Goal: Navigation & Orientation: Find specific page/section

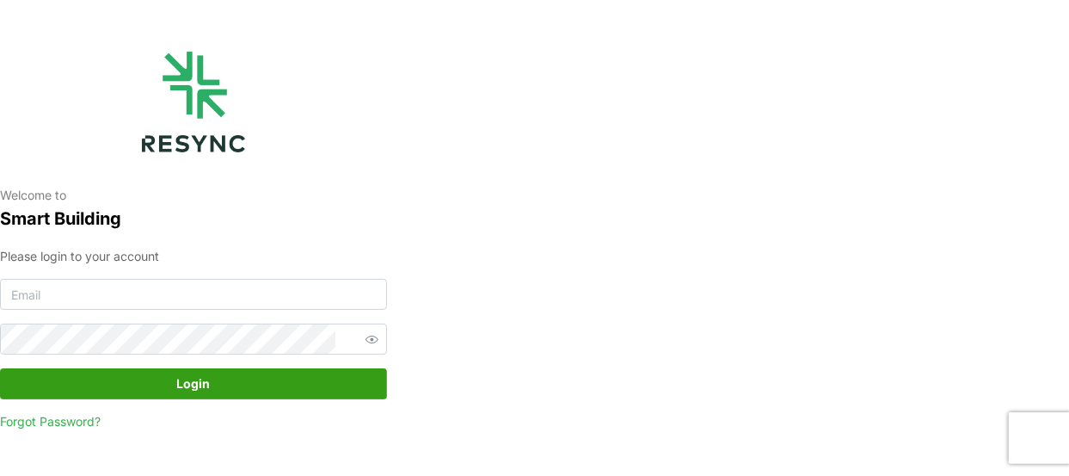
click at [168, 274] on div "Please login to your account Login Forgot Password?" at bounding box center [193, 339] width 387 height 184
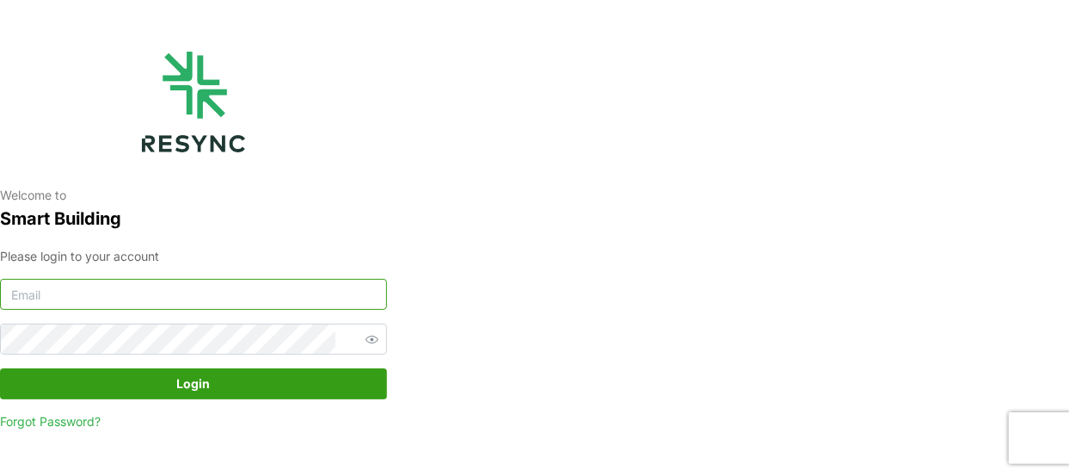
click at [158, 290] on input at bounding box center [193, 294] width 387 height 31
type input "[EMAIL_ADDRESS][DOMAIN_NAME]"
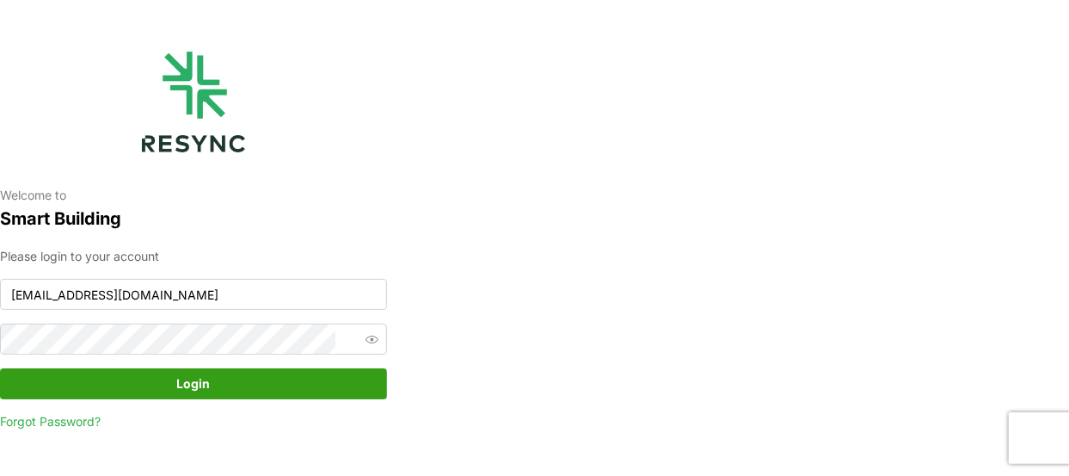
click at [178, 394] on span "Login" at bounding box center [194, 383] width 34 height 29
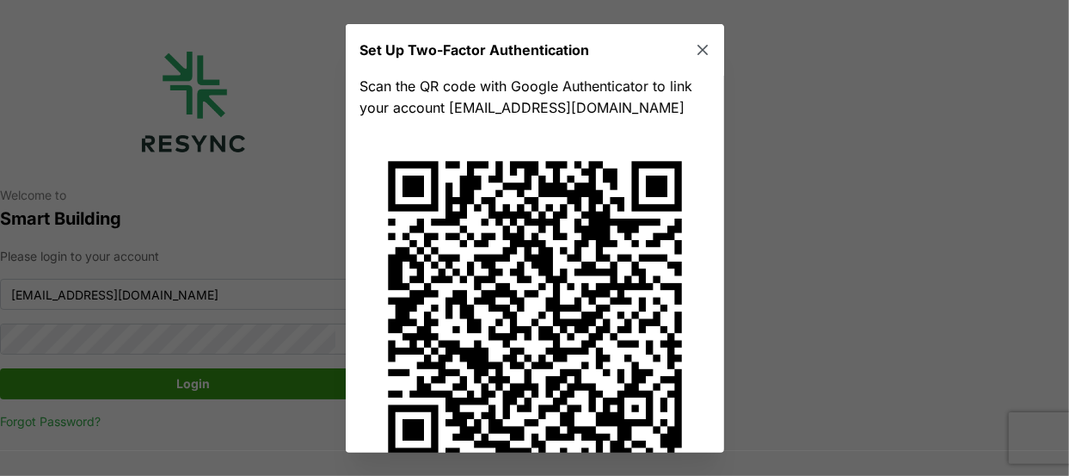
scroll to position [76, 0]
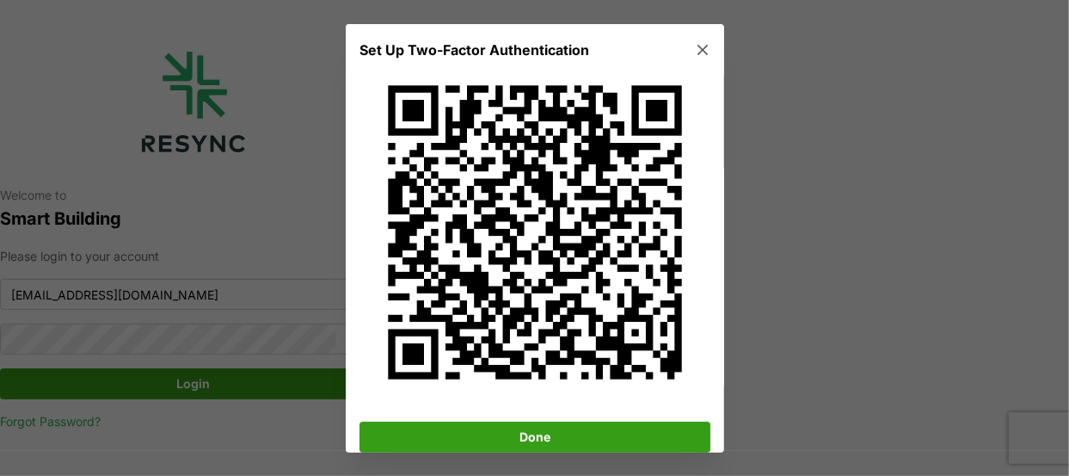
click at [581, 429] on span "Done" at bounding box center [535, 435] width 318 height 29
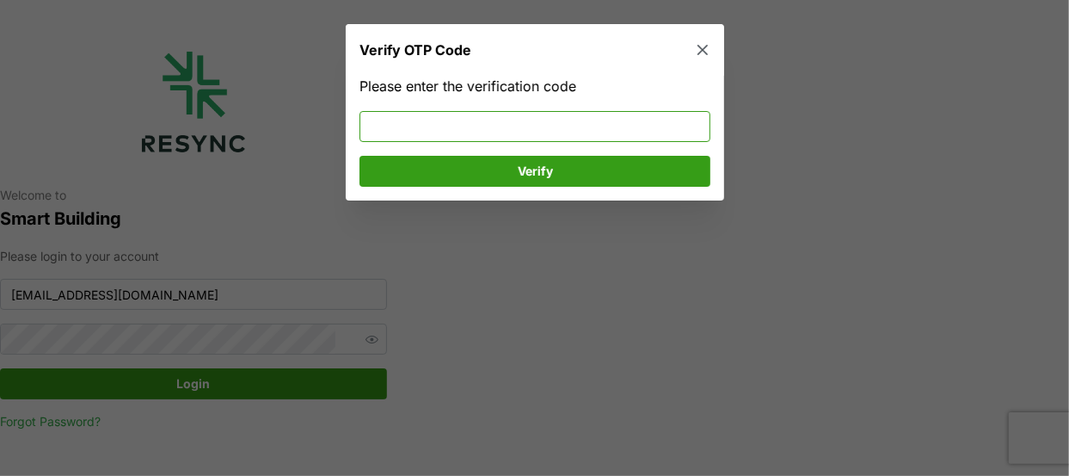
click at [578, 126] on input at bounding box center [535, 125] width 351 height 31
type input "035590"
click at [575, 163] on span "Verify" at bounding box center [535, 170] width 318 height 29
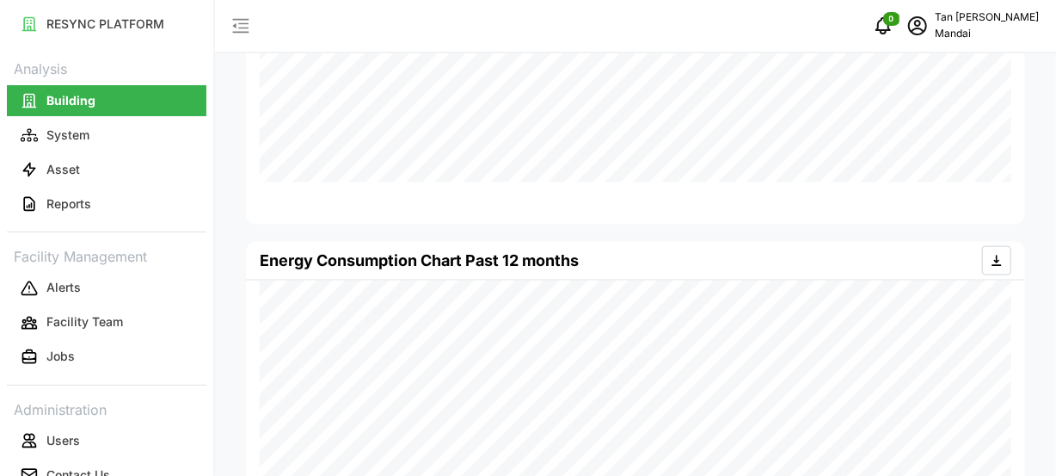
scroll to position [1278, 0]
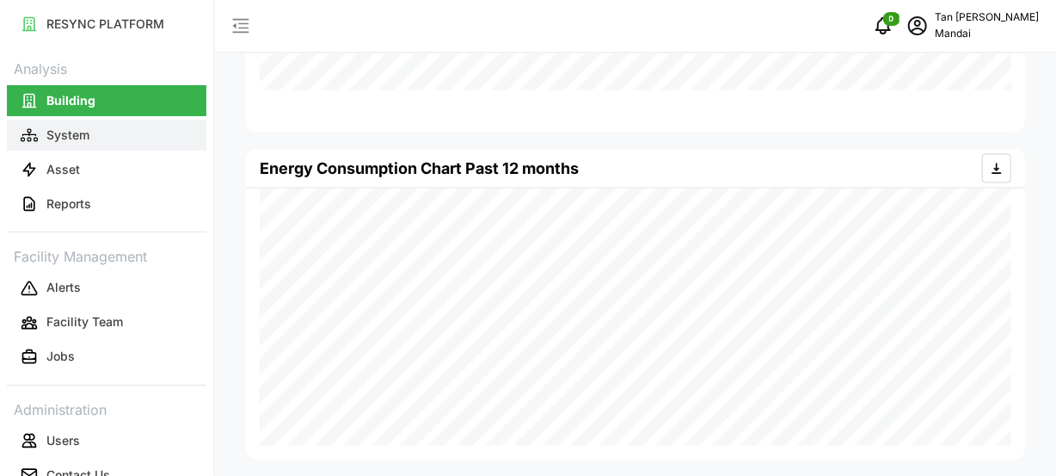
click at [97, 145] on button "System" at bounding box center [107, 135] width 200 height 31
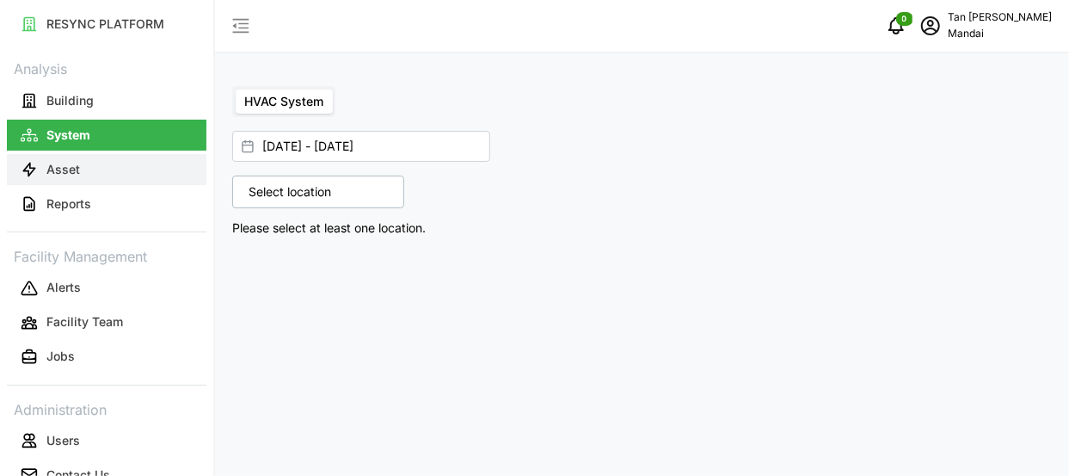
click at [83, 176] on button "Asset" at bounding box center [107, 169] width 200 height 31
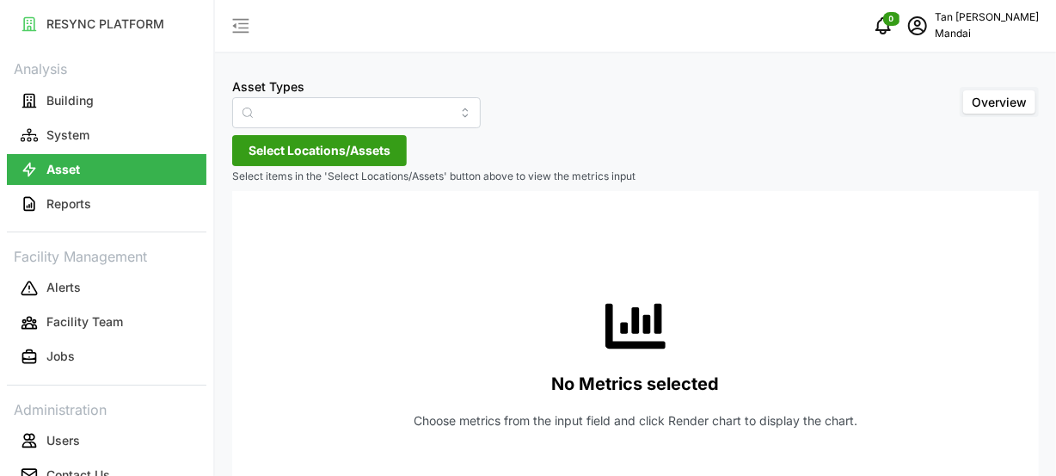
type input "Air Handling Unit"
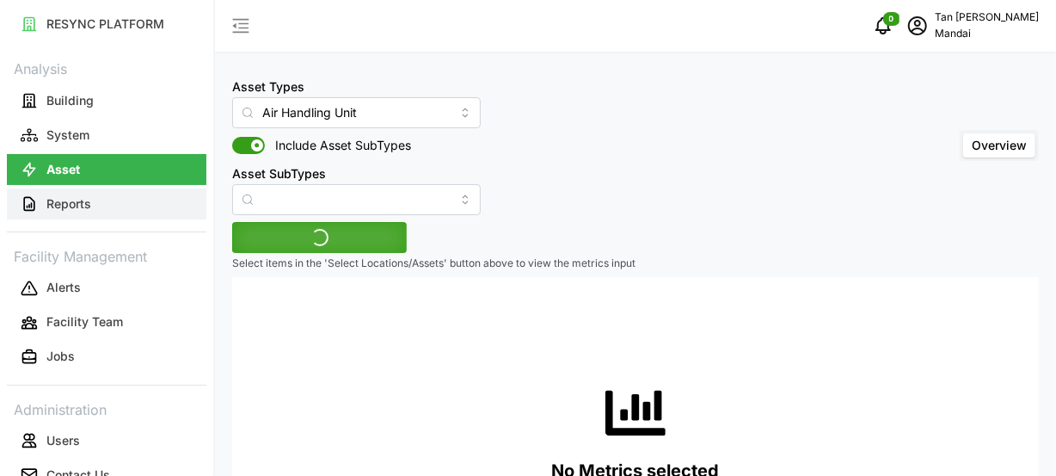
click at [88, 200] on p "Reports" at bounding box center [68, 203] width 45 height 17
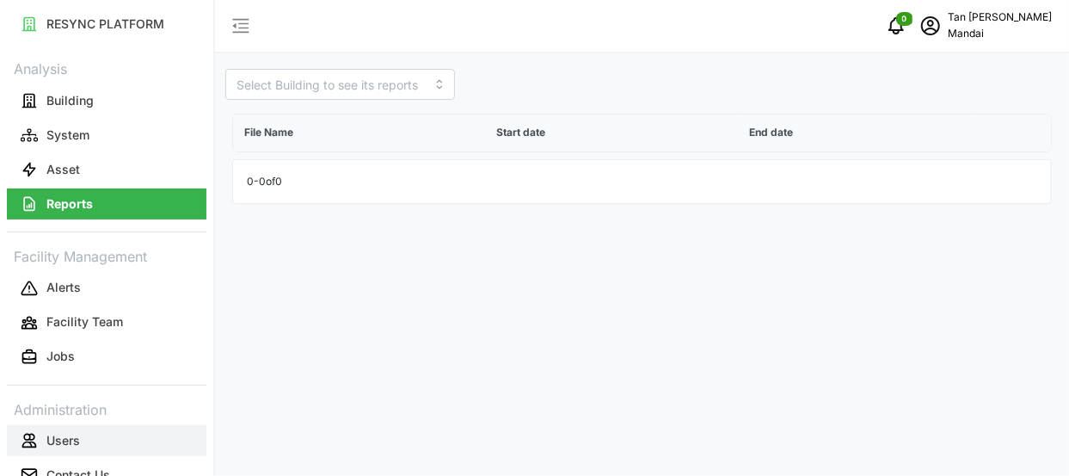
click at [72, 446] on p "Users" at bounding box center [63, 440] width 34 height 17
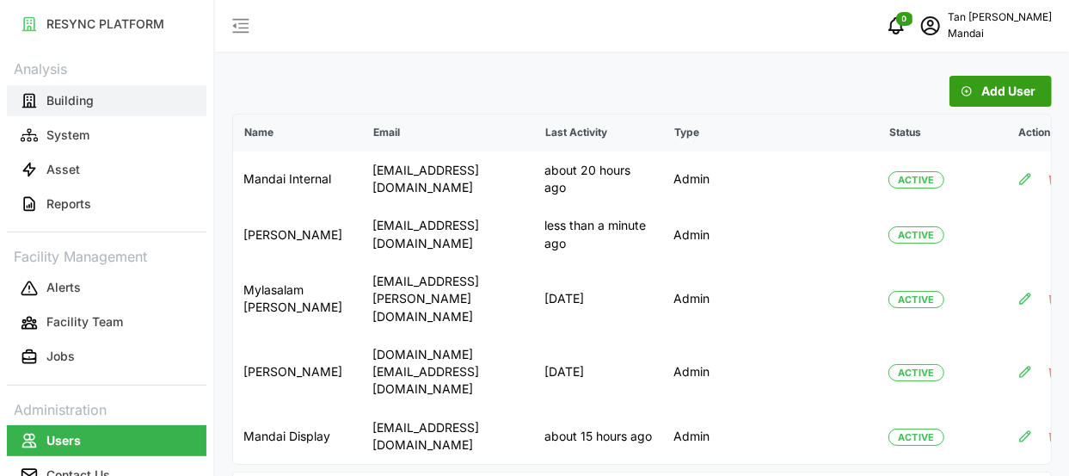
click at [83, 94] on p "Building" at bounding box center [69, 100] width 47 height 17
